Goal: Complete application form: Complete application form

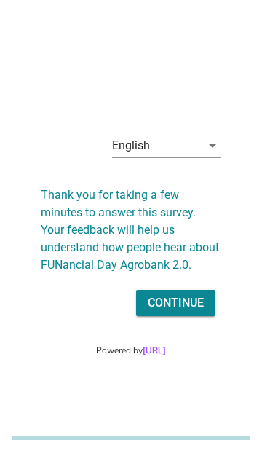
click at [209, 138] on icon "arrow_drop_down" at bounding box center [212, 145] width 17 height 17
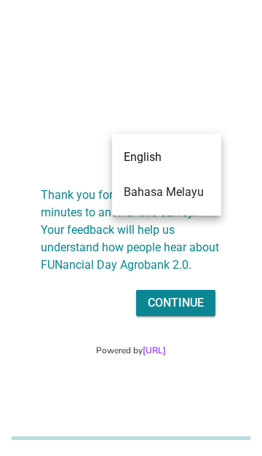
click at [183, 193] on div "Bahasa Melayu" at bounding box center [167, 191] width 86 height 17
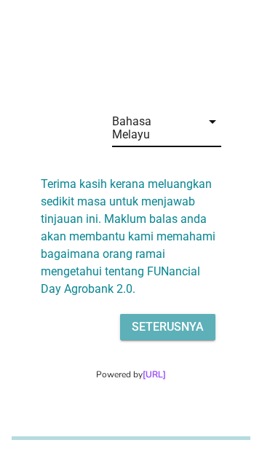
click at [180, 323] on div "Seterusnya" at bounding box center [168, 326] width 72 height 17
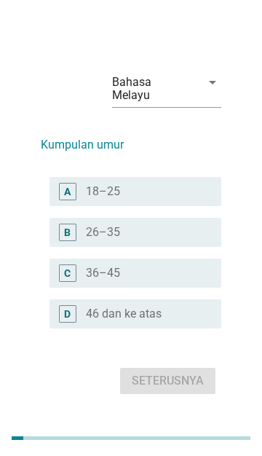
click at [132, 225] on div "radio_button_unchecked 26–35" at bounding box center [142, 232] width 112 height 15
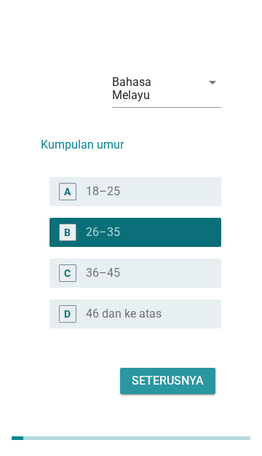
click at [175, 372] on div "Seterusnya" at bounding box center [168, 380] width 72 height 17
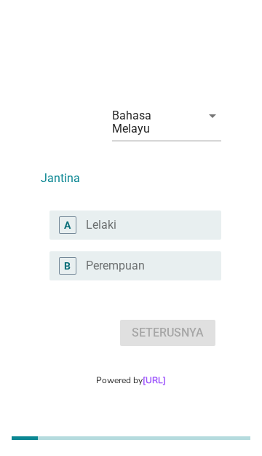
click at [129, 218] on div "radio_button_unchecked Lelaki" at bounding box center [142, 225] width 112 height 15
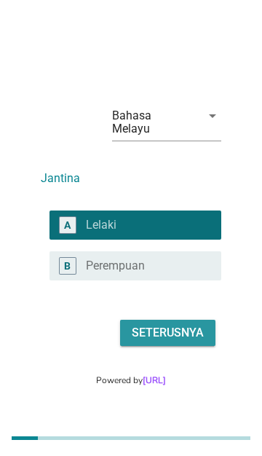
click at [174, 325] on div "Seterusnya" at bounding box center [168, 332] width 72 height 17
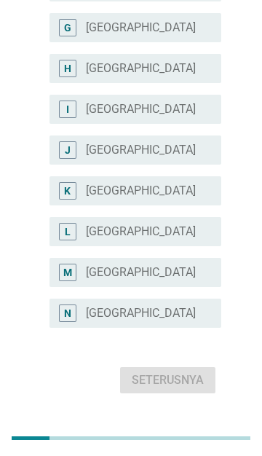
scroll to position [408, 0]
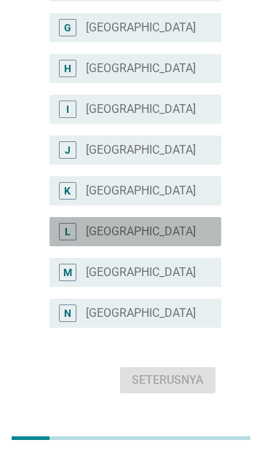
click at [175, 224] on div "radio_button_unchecked [GEOGRAPHIC_DATA]" at bounding box center [142, 231] width 112 height 15
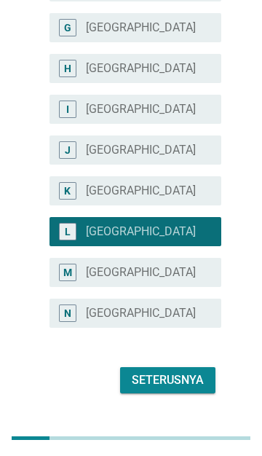
click at [178, 367] on button "Seterusnya" at bounding box center [167, 380] width 95 height 26
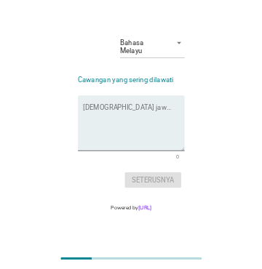
scroll to position [0, 0]
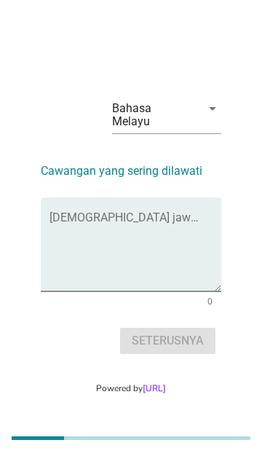
click at [156, 215] on textarea "Isikan jawapan anda di sini" at bounding box center [135, 253] width 172 height 76
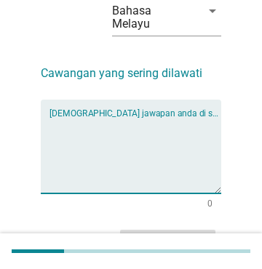
scroll to position [65, 0]
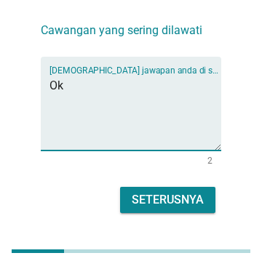
type textarea "Ok"
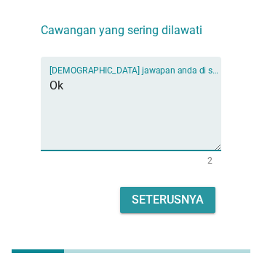
click at [183, 191] on div "Seterusnya" at bounding box center [168, 199] width 72 height 17
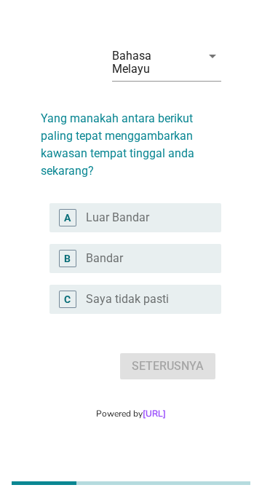
scroll to position [0, 0]
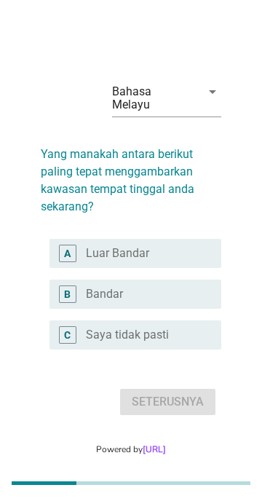
click at [155, 291] on div "radio_button_unchecked Bandar" at bounding box center [142, 294] width 112 height 15
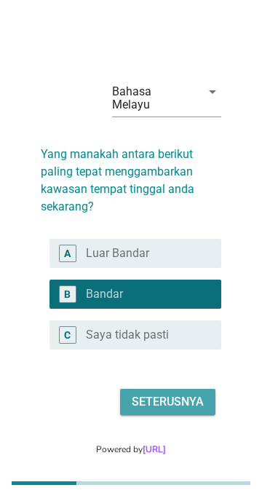
click at [187, 397] on div "Seterusnya" at bounding box center [168, 401] width 72 height 17
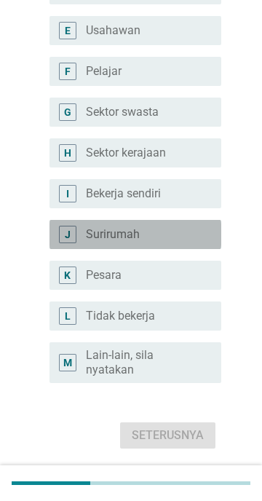
scroll to position [368, 0]
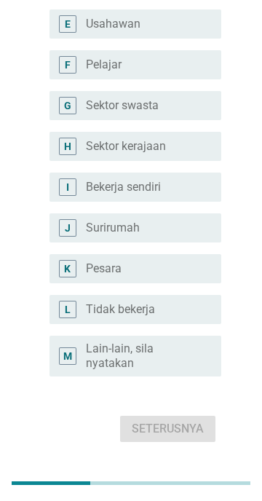
click at [176, 178] on div "radio_button_unchecked Bekerja sendiri" at bounding box center [148, 186] width 124 height 17
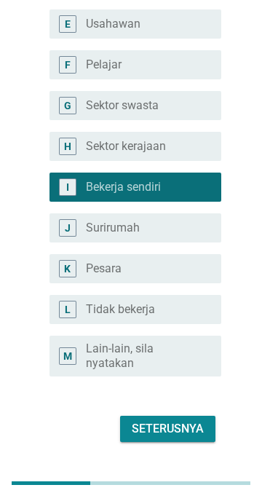
click at [196, 420] on div "Seterusnya" at bounding box center [168, 428] width 72 height 17
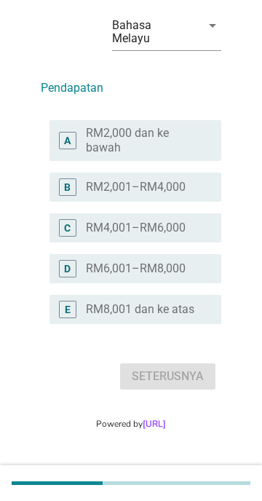
scroll to position [0, 0]
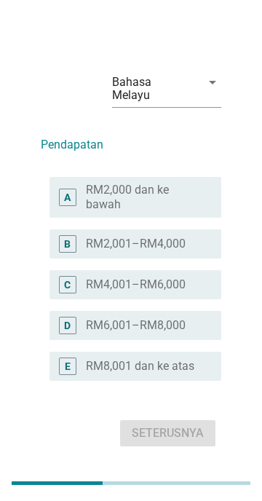
click at [161, 195] on label "RM2,000 dan ke bawah" at bounding box center [142, 197] width 112 height 29
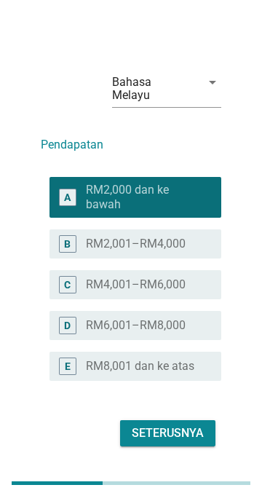
click at [199, 424] on div "Seterusnya" at bounding box center [168, 432] width 72 height 17
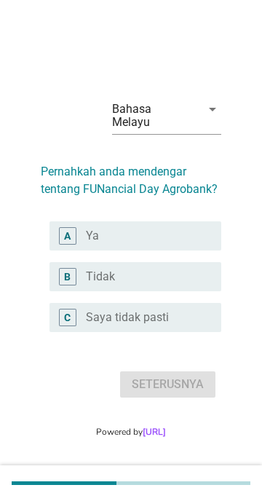
click at [156, 234] on div "radio_button_unchecked Ya" at bounding box center [142, 236] width 112 height 15
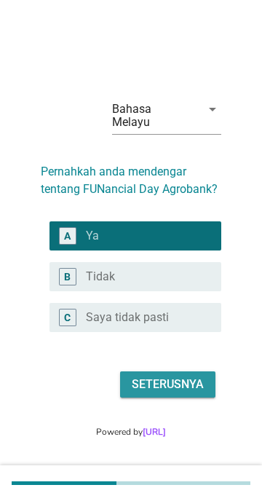
click at [210, 389] on button "Seterusnya" at bounding box center [167, 384] width 95 height 26
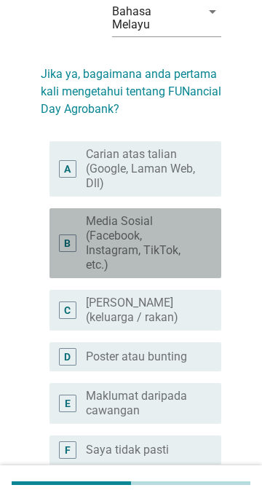
scroll to position [76, 0]
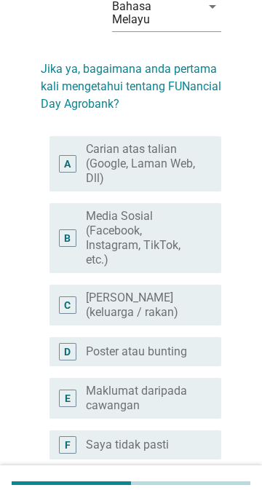
click at [60, 229] on div "B" at bounding box center [67, 237] width 17 height 17
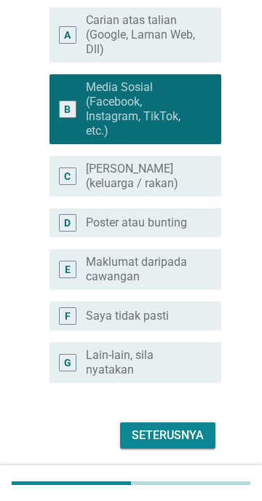
scroll to position [204, 0]
click at [191, 426] on div "Seterusnya" at bounding box center [168, 434] width 72 height 17
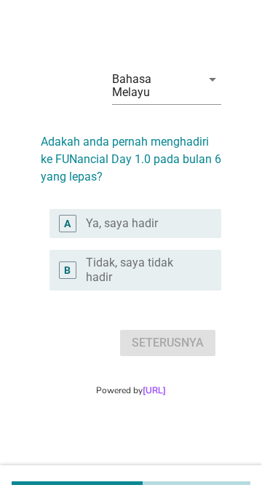
scroll to position [0, 0]
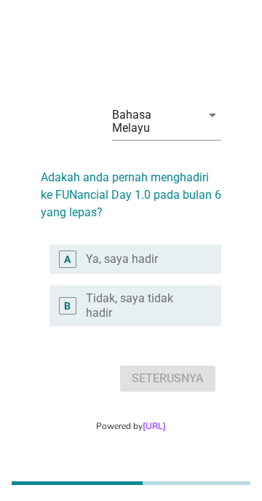
click at [63, 297] on div "B" at bounding box center [67, 305] width 17 height 17
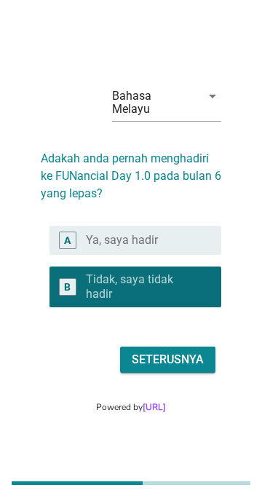
scroll to position [20, 0]
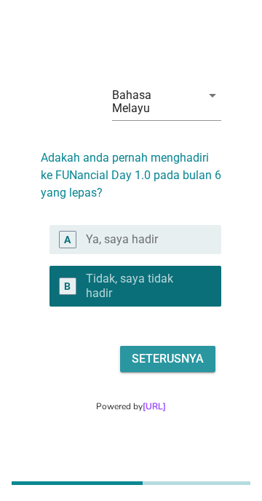
click at [200, 362] on button "Seterusnya" at bounding box center [167, 359] width 95 height 26
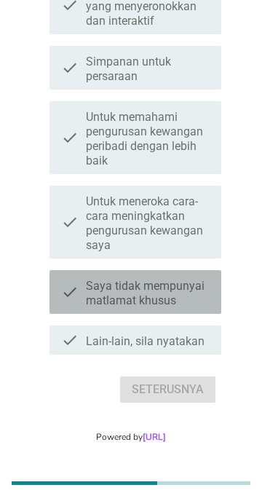
scroll to position [532, 0]
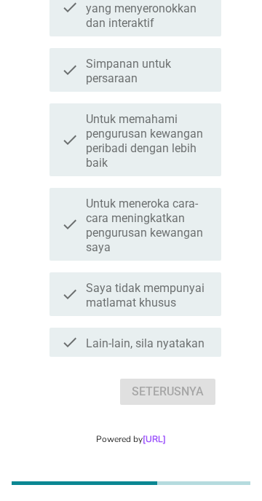
click at [69, 210] on icon "check" at bounding box center [69, 224] width 17 height 61
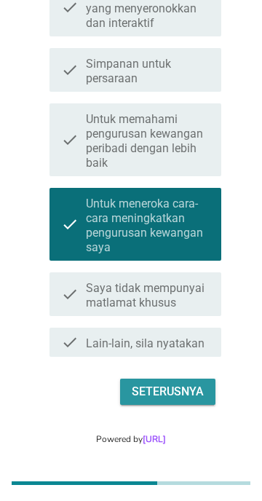
click at [189, 383] on div "Seterusnya" at bounding box center [168, 391] width 72 height 17
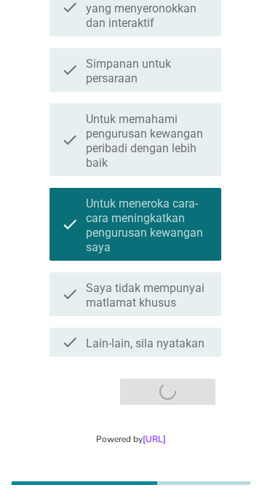
scroll to position [0, 0]
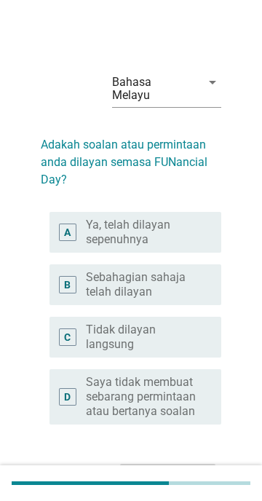
click at [70, 224] on div "A" at bounding box center [67, 231] width 7 height 15
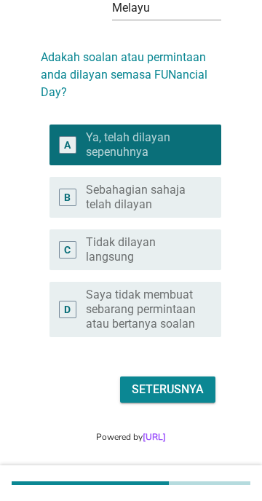
scroll to position [86, 0]
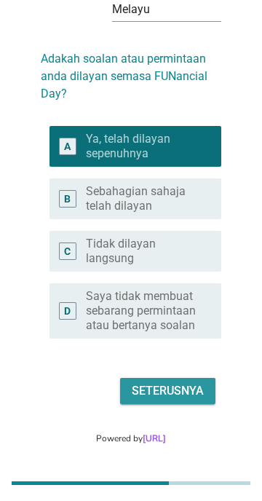
click at [199, 387] on button "Seterusnya" at bounding box center [167, 391] width 95 height 26
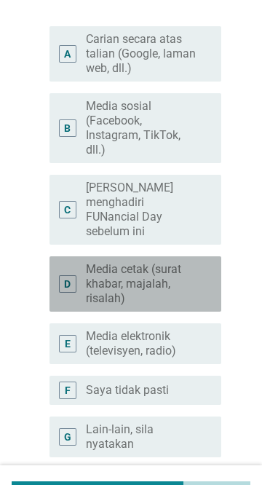
scroll to position [170, 0]
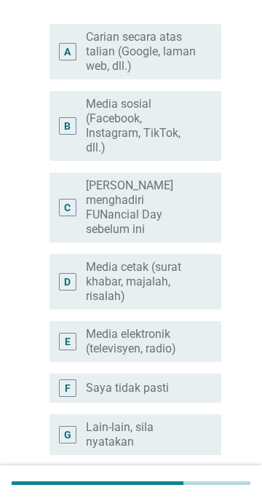
click at [69, 199] on div "C" at bounding box center [67, 206] width 7 height 15
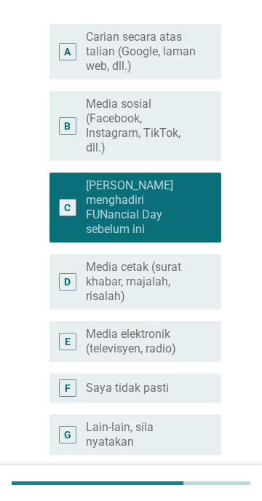
click at [63, 199] on div "C" at bounding box center [67, 207] width 17 height 17
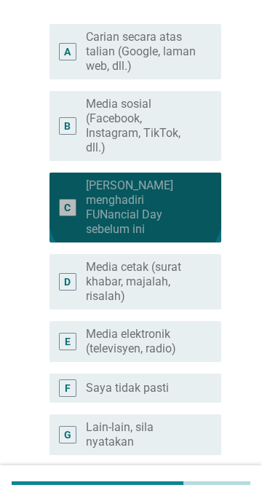
click at [65, 118] on div "B" at bounding box center [67, 125] width 7 height 15
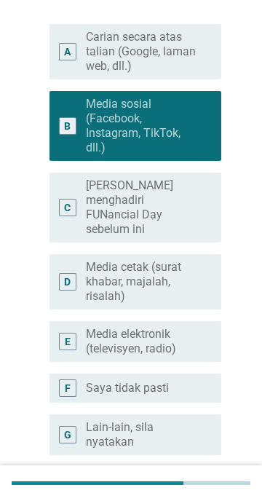
scroll to position [274, 0]
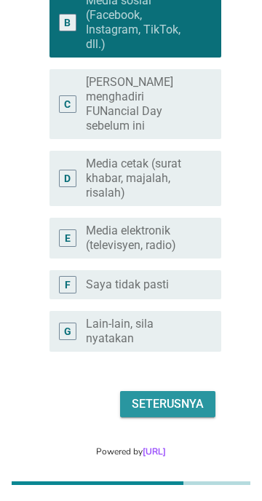
click at [185, 395] on div "Seterusnya" at bounding box center [168, 403] width 72 height 17
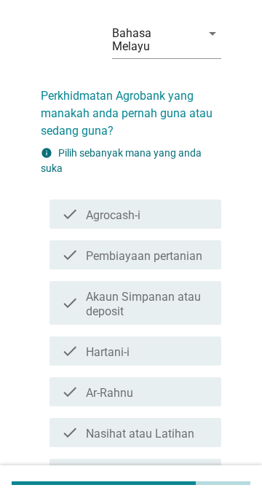
scroll to position [0, 0]
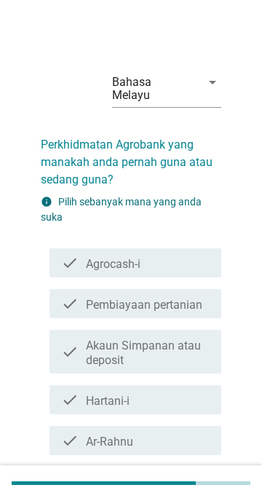
click at [168, 248] on div "check check_box_outline_blank Agrocash-i" at bounding box center [135, 262] width 172 height 29
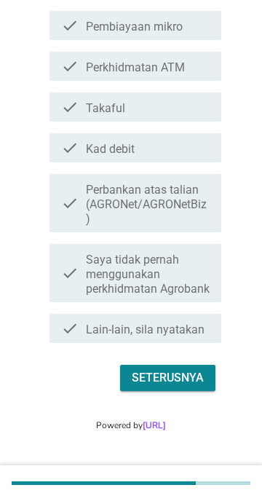
scroll to position [499, 0]
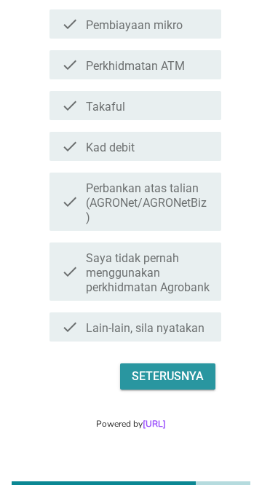
click at [183, 372] on div "Seterusnya" at bounding box center [168, 376] width 72 height 17
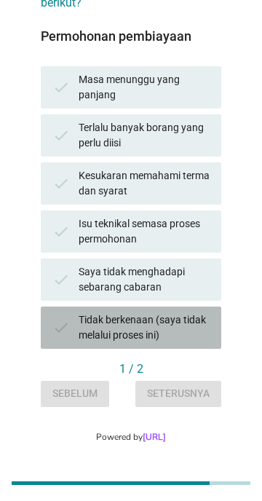
scroll to position [176, 0]
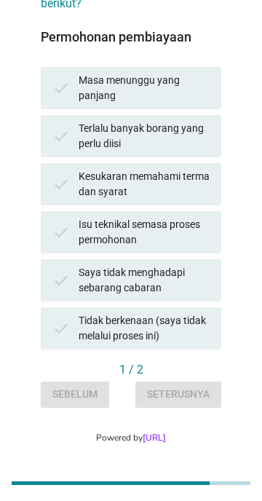
click at [177, 265] on div "Saya tidak menghadapi sebarang cabaran" at bounding box center [144, 280] width 131 height 31
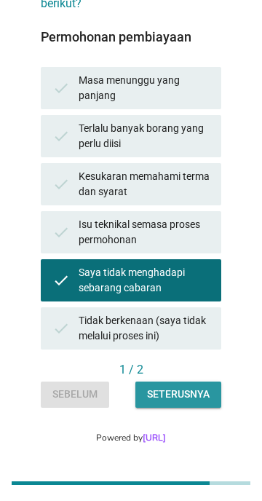
click at [196, 393] on button "Seterusnya" at bounding box center [178, 394] width 86 height 26
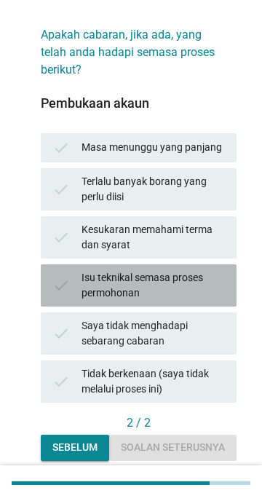
scroll to position [119, 0]
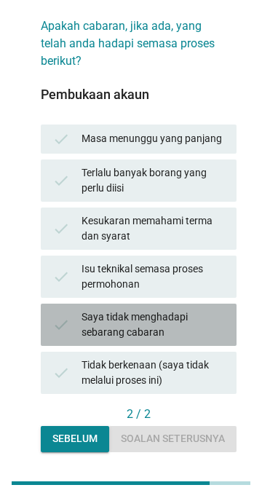
click at [95, 309] on div "Saya tidak menghadapi sebarang cabaran" at bounding box center [153, 324] width 143 height 31
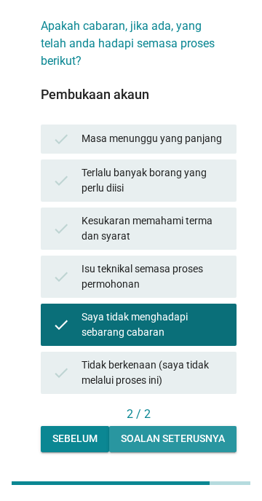
click at [199, 426] on button "Soalan seterusnya" at bounding box center [172, 439] width 127 height 26
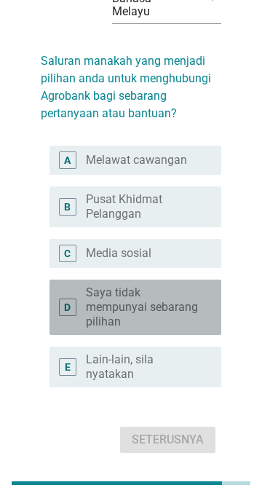
scroll to position [79, 0]
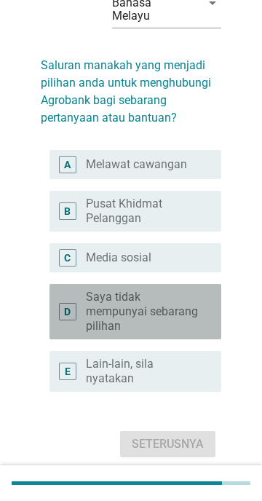
click at [65, 303] on div "D" at bounding box center [67, 310] width 7 height 15
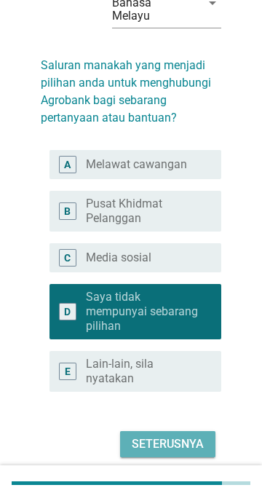
click at [186, 435] on div "Seterusnya" at bounding box center [168, 443] width 72 height 17
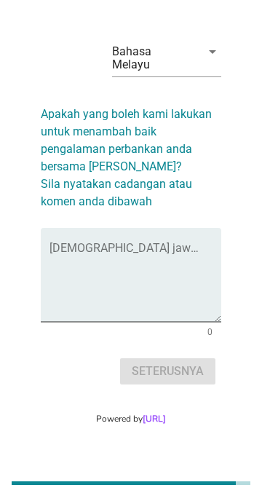
scroll to position [0, 0]
